Goal: Information Seeking & Learning: Learn about a topic

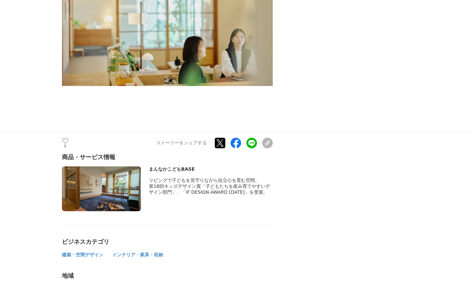
scroll to position [3336, 0]
click at [196, 184] on span "第18回キッズデザイン賞「子どもたちを産み育てやすいデザイン部門」、「iF DESIGN AWARD 2025」を受賞。" at bounding box center [209, 189] width 121 height 11
click at [171, 166] on div "まんなかこどもBASE リビングで子どもを見守りながら自立心を育む空間。" at bounding box center [211, 188] width 124 height 45
click at [82, 153] on div "商品・サービス情報" at bounding box center [167, 157] width 211 height 8
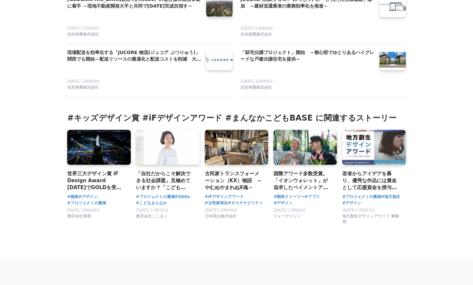
scroll to position [3849, 0]
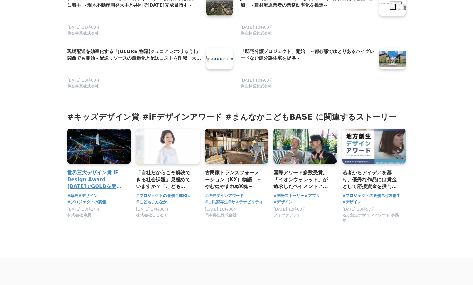
click at [103, 169] on h3 "世界三大デザイン賞 iF Design Award [DATE]でGOLDを受賞したHAKUTEN CREATIVEのデザインプロセスに迫る" at bounding box center [96, 179] width 58 height 21
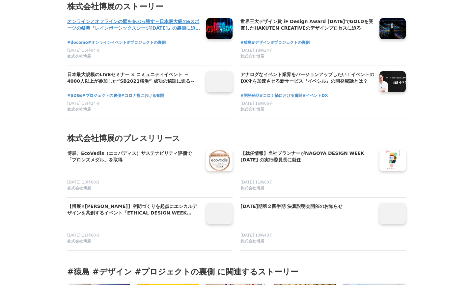
scroll to position [2534, 0]
